Goal: Navigation & Orientation: Find specific page/section

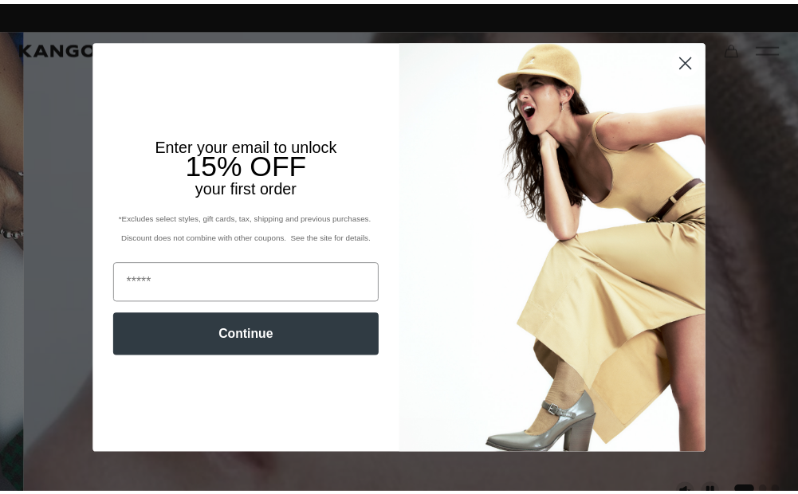
scroll to position [0, 328]
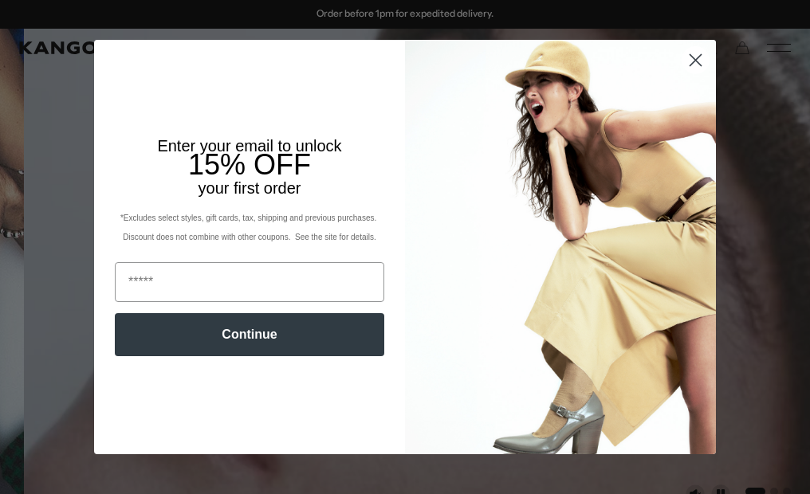
click at [687, 57] on circle "Close dialog" at bounding box center [695, 60] width 26 height 26
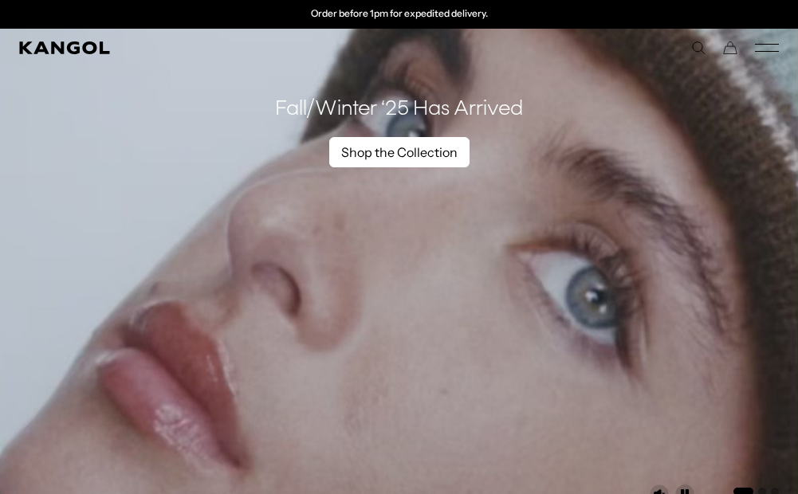
click at [395, 154] on link "Shop the Collection" at bounding box center [399, 152] width 140 height 30
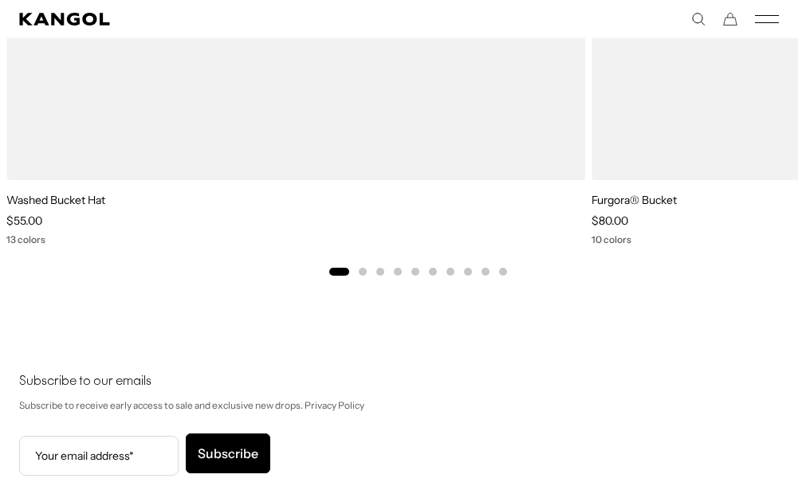
click at [366, 271] on button "Go to slide 2" at bounding box center [363, 272] width 8 height 8
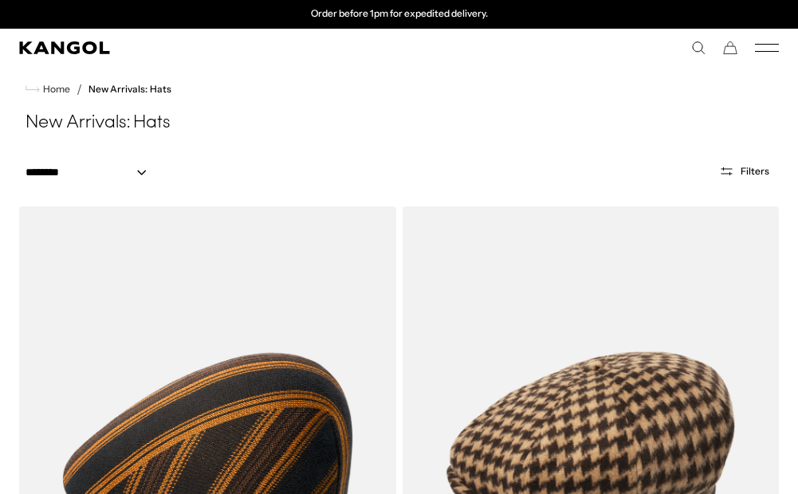
click at [763, 45] on rect "Mobile Menu" at bounding box center [767, 44] width 24 height 1
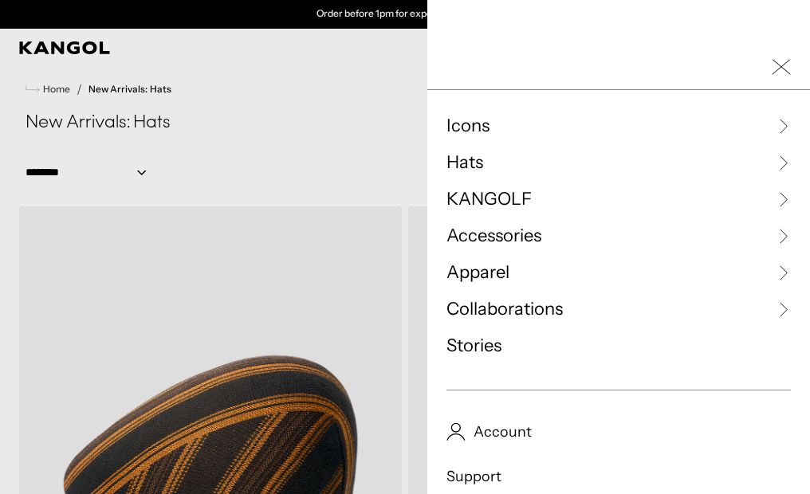
click at [459, 162] on span "Hats" at bounding box center [464, 163] width 37 height 24
